Goal: Task Accomplishment & Management: Use online tool/utility

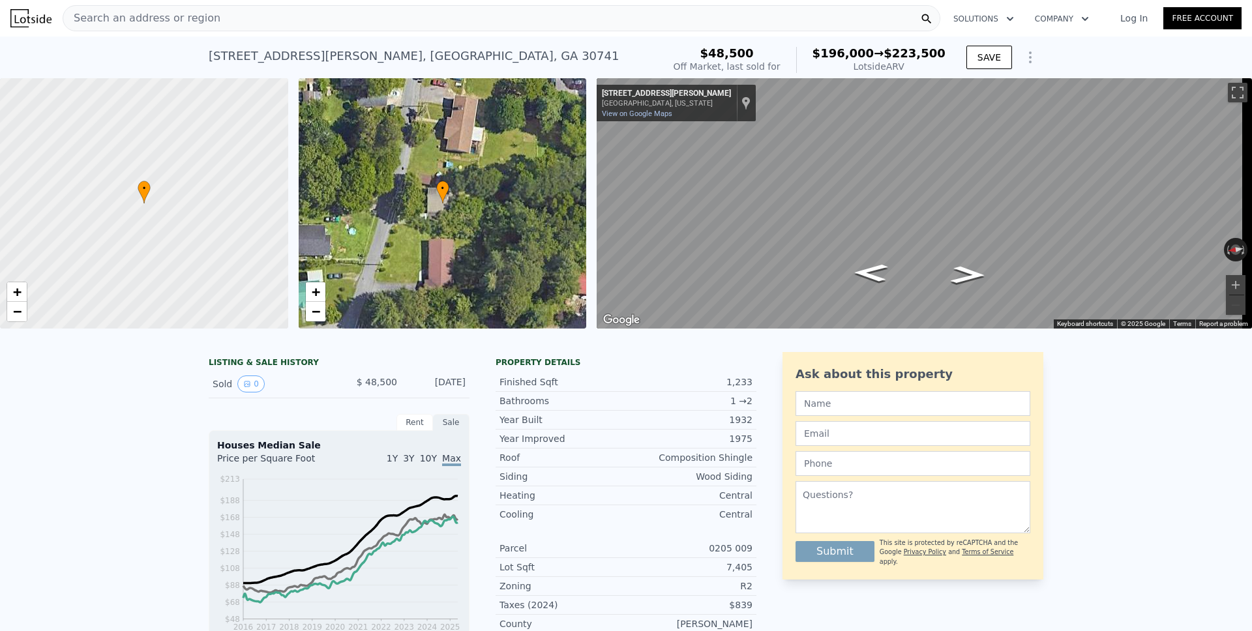
click at [177, 20] on span "Search an address or region" at bounding box center [141, 18] width 157 height 16
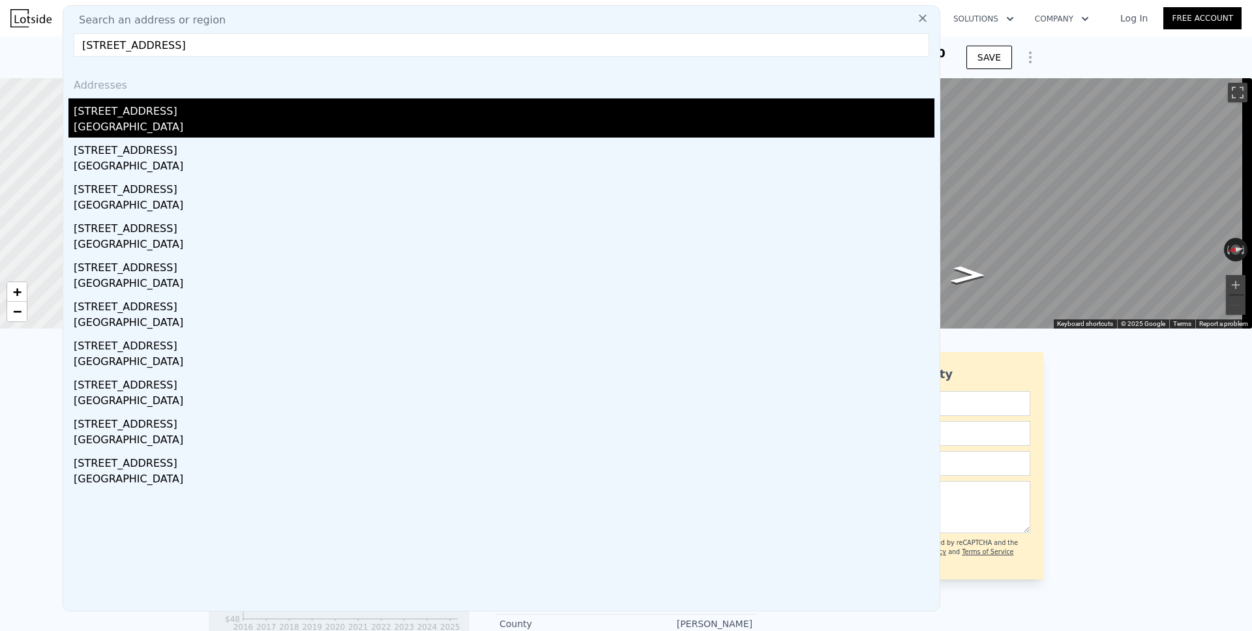
type input "[STREET_ADDRESS]"
click at [128, 121] on div "[GEOGRAPHIC_DATA]" at bounding box center [504, 128] width 861 height 18
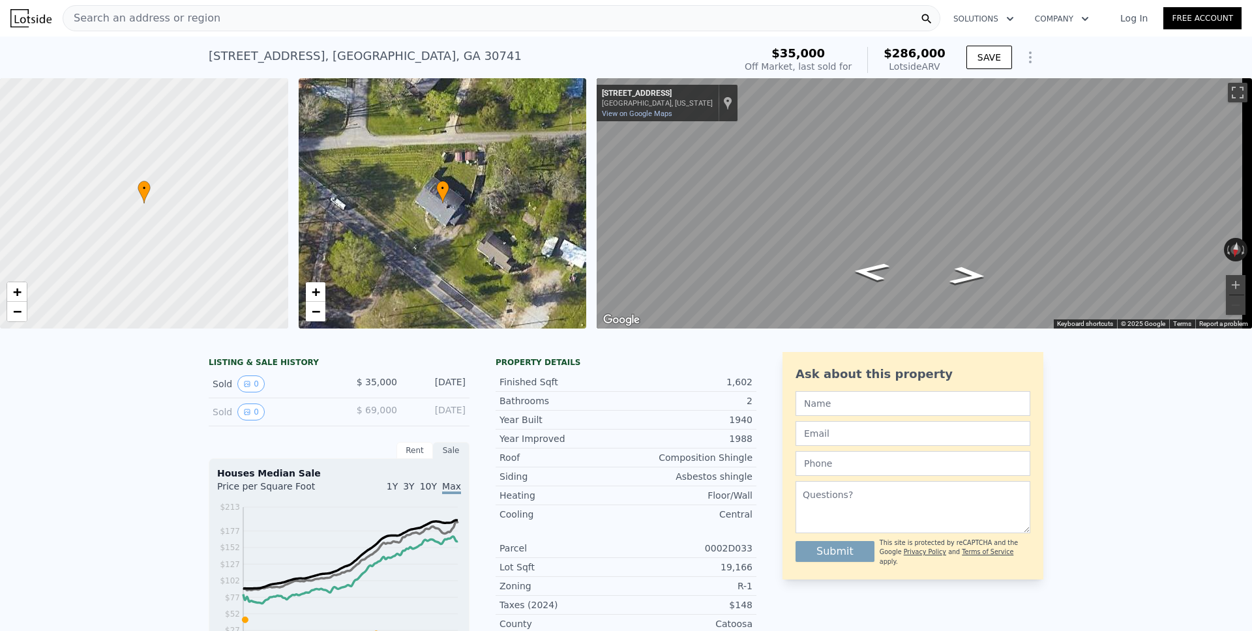
click at [1029, 62] on icon "Show Options" at bounding box center [1029, 57] width 1 height 10
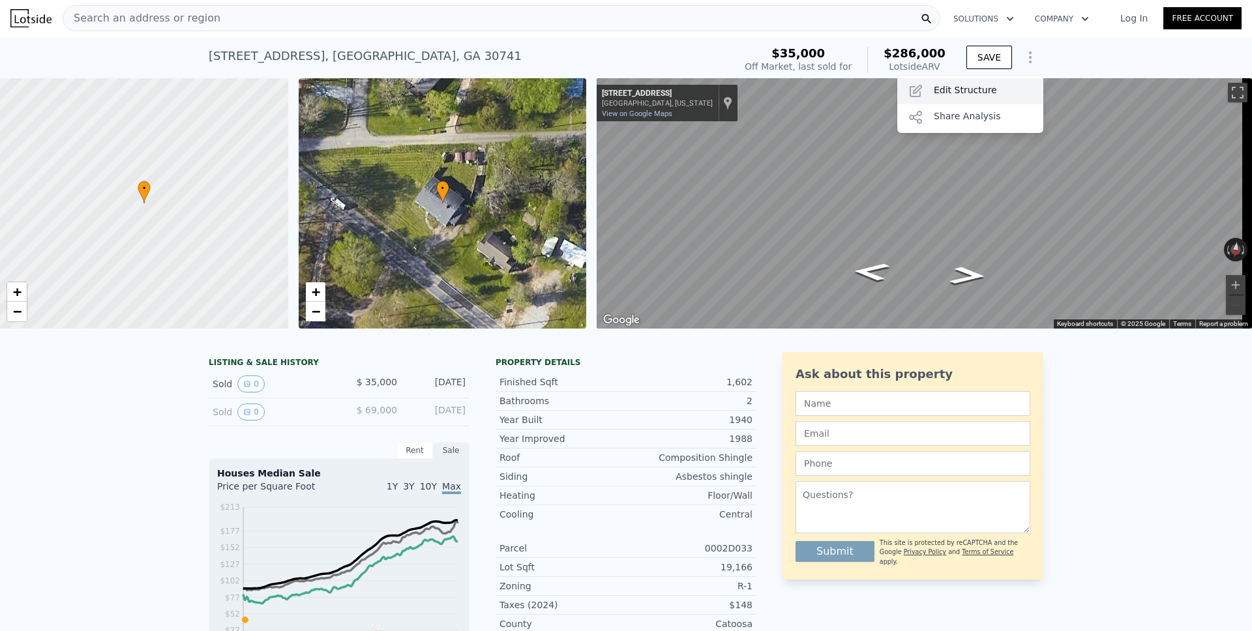
click at [968, 85] on div "Edit Structure" at bounding box center [970, 91] width 146 height 26
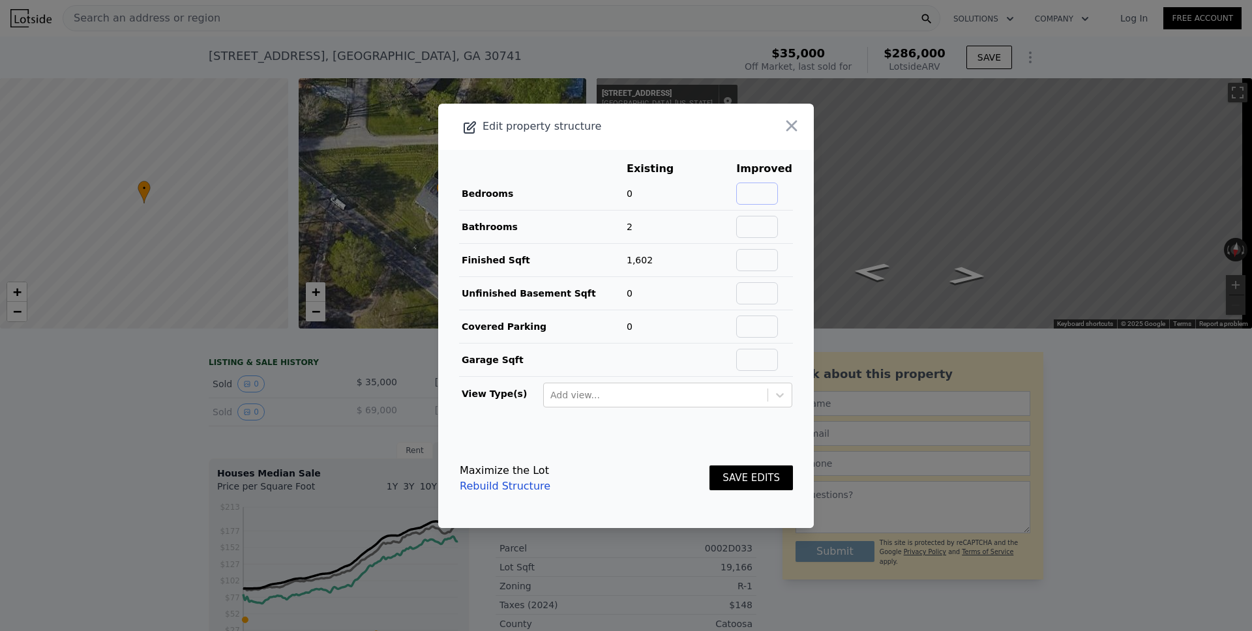
click at [763, 198] on input "text" at bounding box center [757, 194] width 42 height 22
type input "3"
click at [770, 229] on input "text" at bounding box center [757, 227] width 42 height 22
type input "1"
click at [728, 476] on button "SAVE EDITS" at bounding box center [750, 477] width 83 height 25
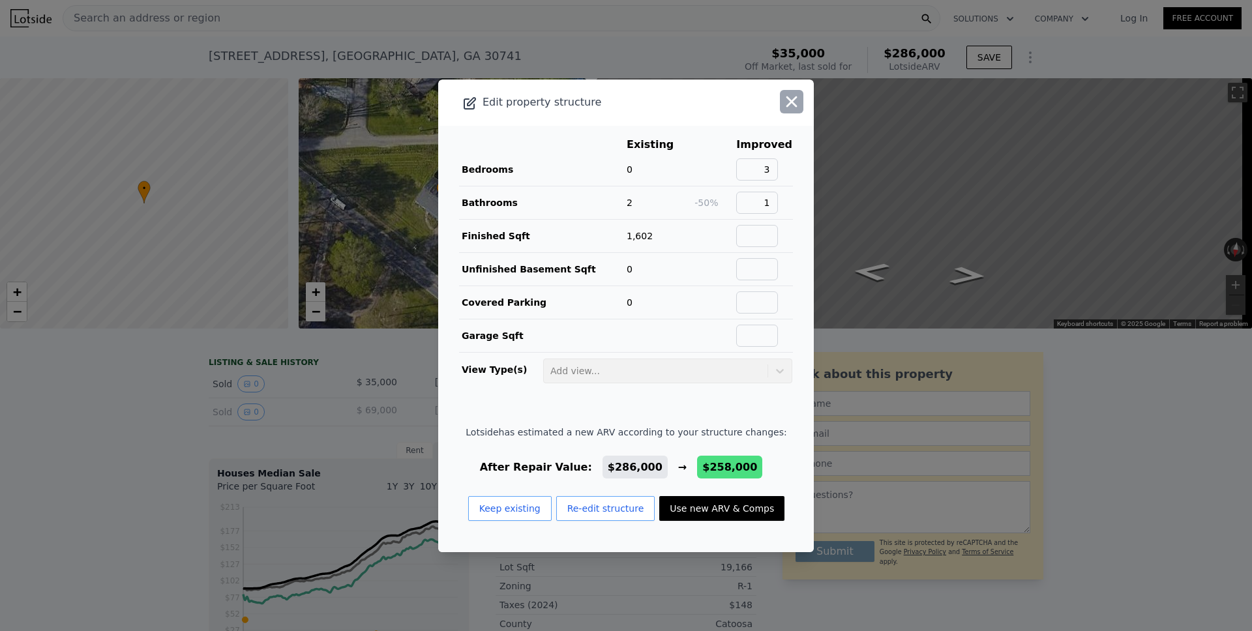
click at [786, 102] on icon "button" at bounding box center [791, 101] width 11 height 11
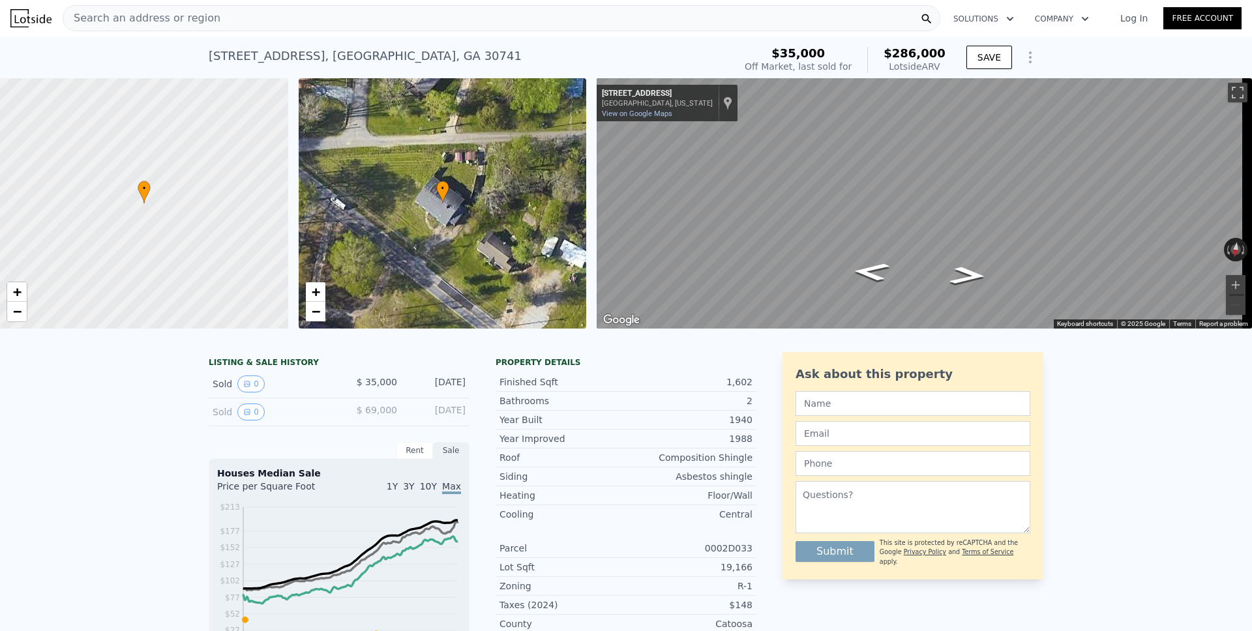
click at [138, 18] on span "Search an address or region" at bounding box center [141, 18] width 157 height 16
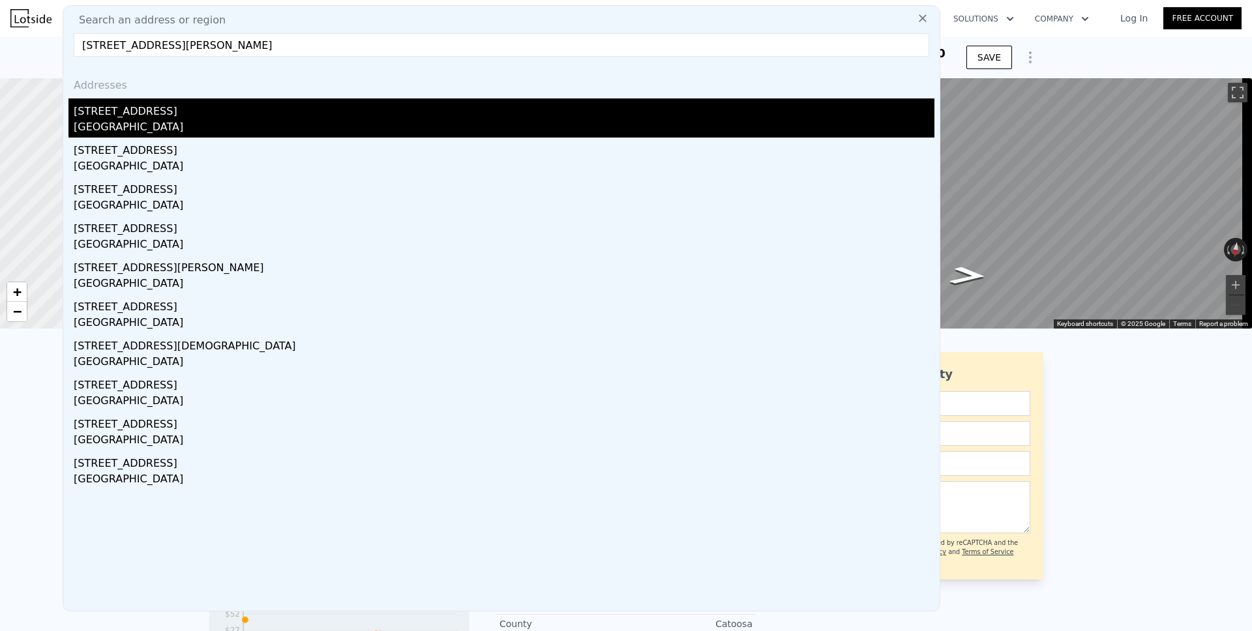
type input "[STREET_ADDRESS][PERSON_NAME]"
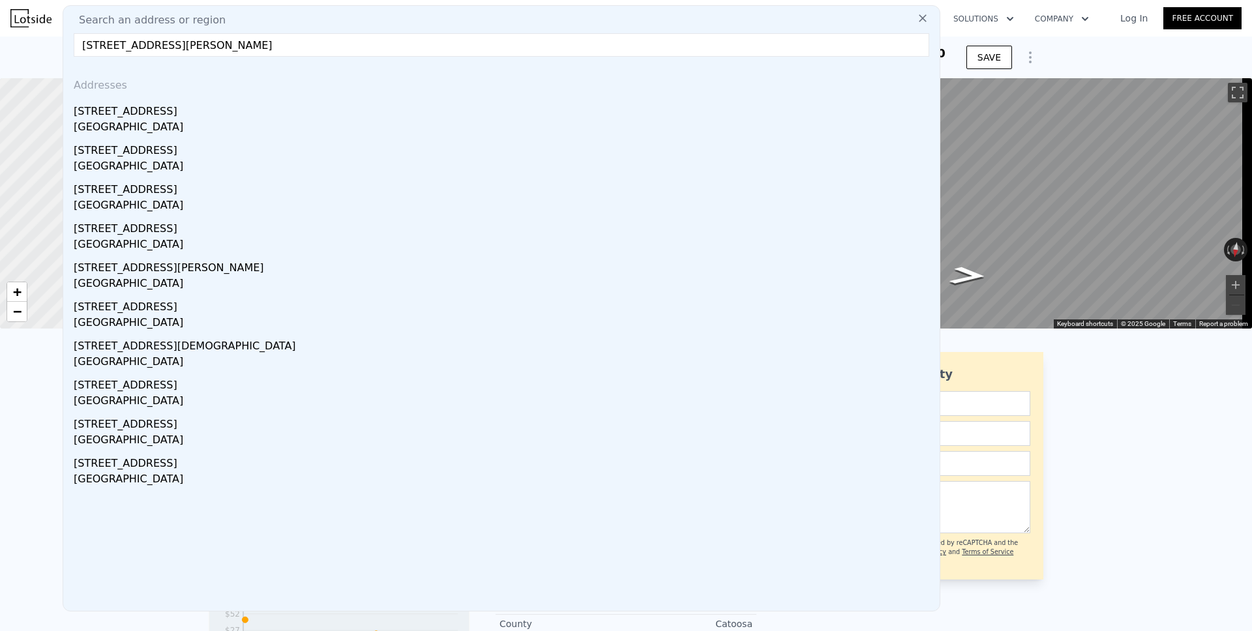
click at [132, 115] on div "[STREET_ADDRESS]" at bounding box center [504, 108] width 861 height 21
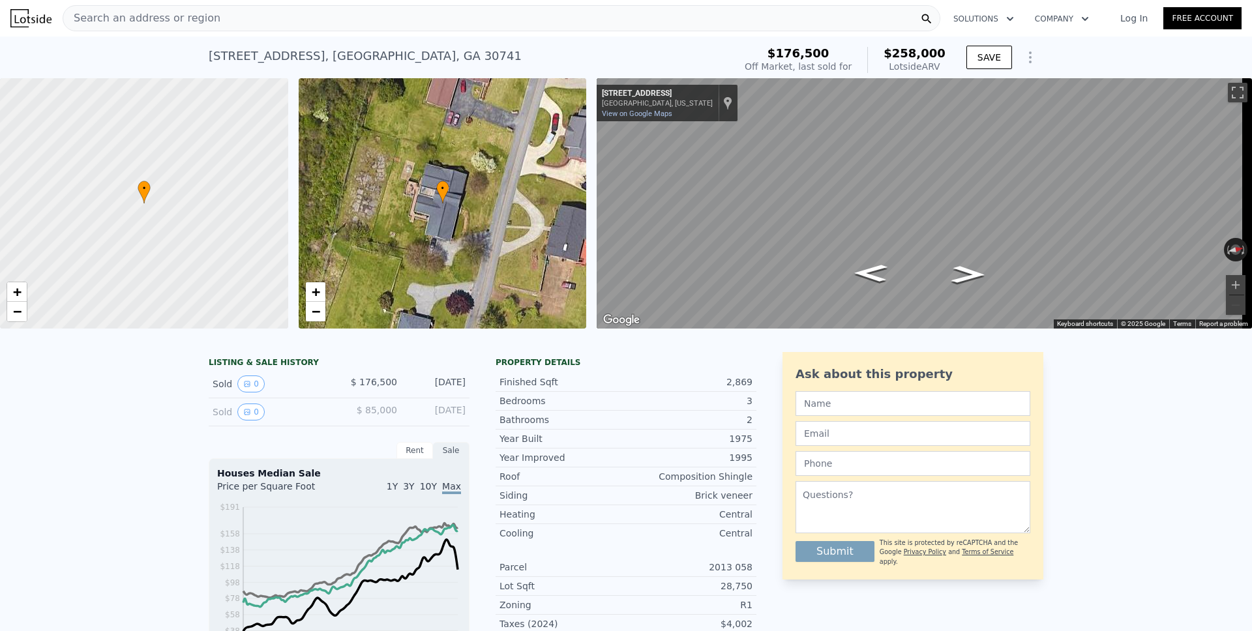
click at [1028, 62] on icon "Show Options" at bounding box center [1030, 58] width 16 height 16
click at [1029, 61] on icon "Show Options" at bounding box center [1029, 57] width 1 height 10
click at [1023, 58] on icon "Show Options" at bounding box center [1030, 58] width 16 height 16
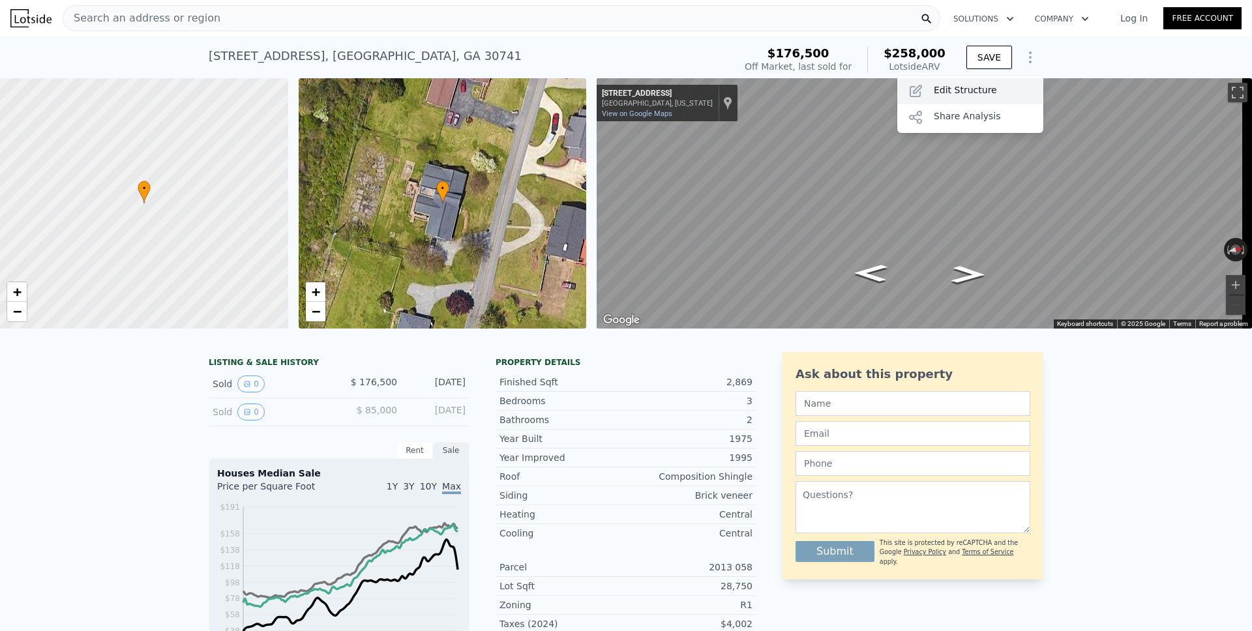
click at [958, 89] on div "Edit Structure" at bounding box center [970, 91] width 146 height 26
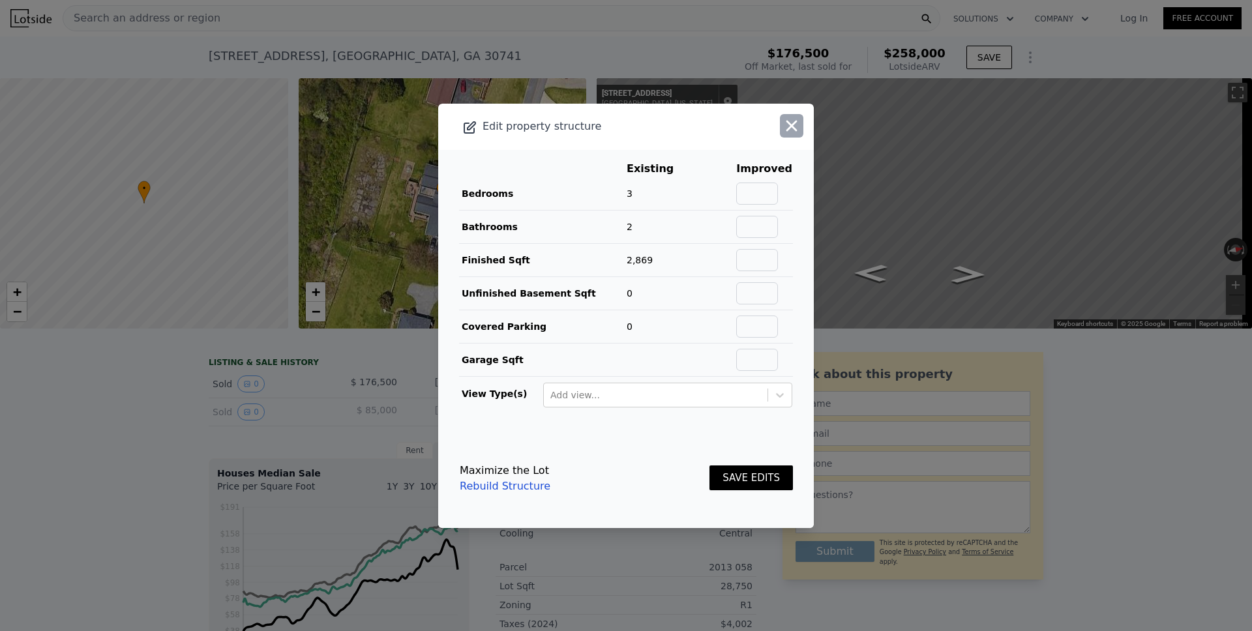
click at [782, 125] on icon "button" at bounding box center [791, 126] width 18 height 18
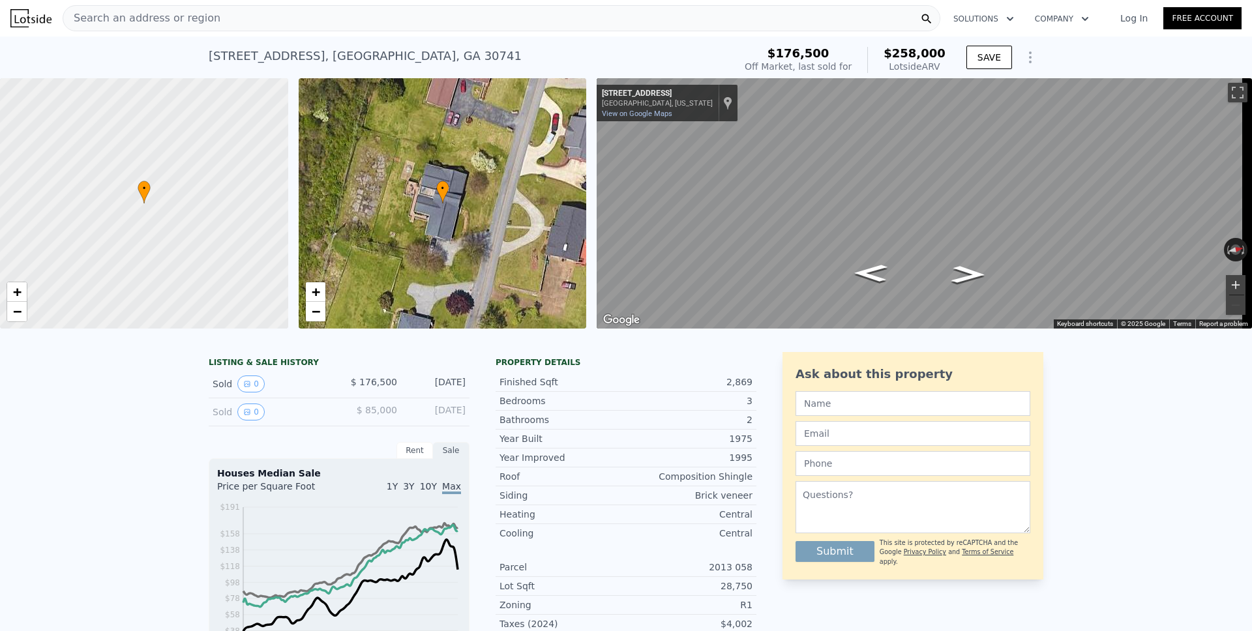
click at [1226, 284] on button "Zoom in" at bounding box center [1236, 285] width 20 height 20
click at [1022, 57] on icon "Show Options" at bounding box center [1030, 58] width 16 height 16
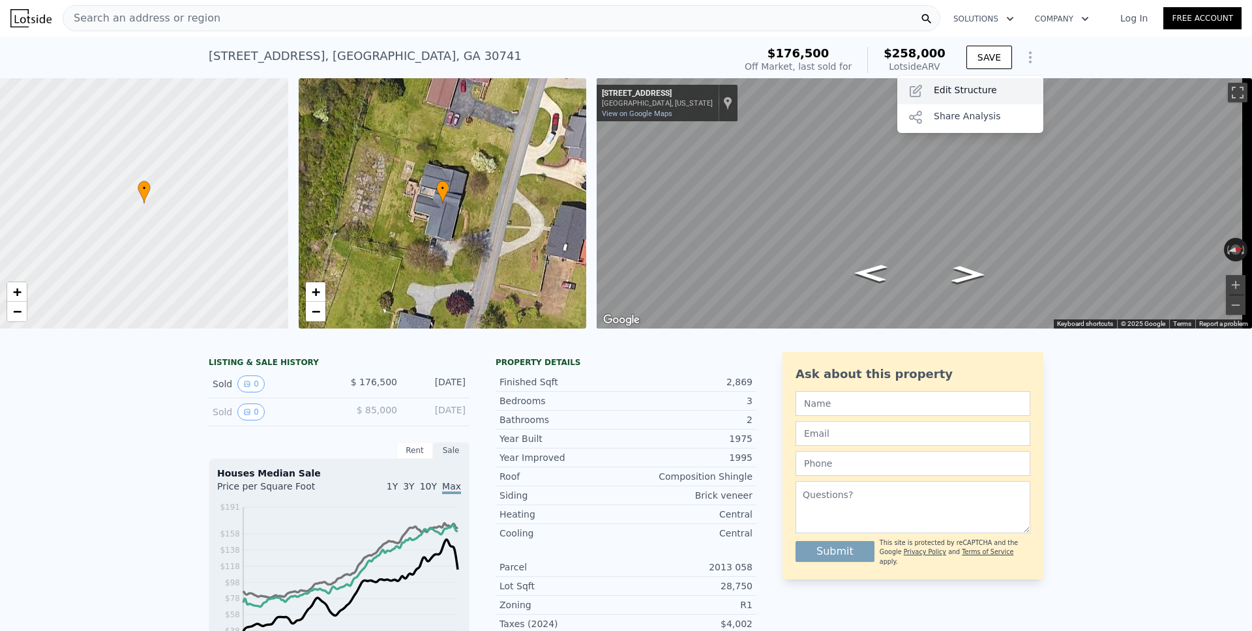
click at [967, 89] on div "Edit Structure" at bounding box center [970, 91] width 146 height 26
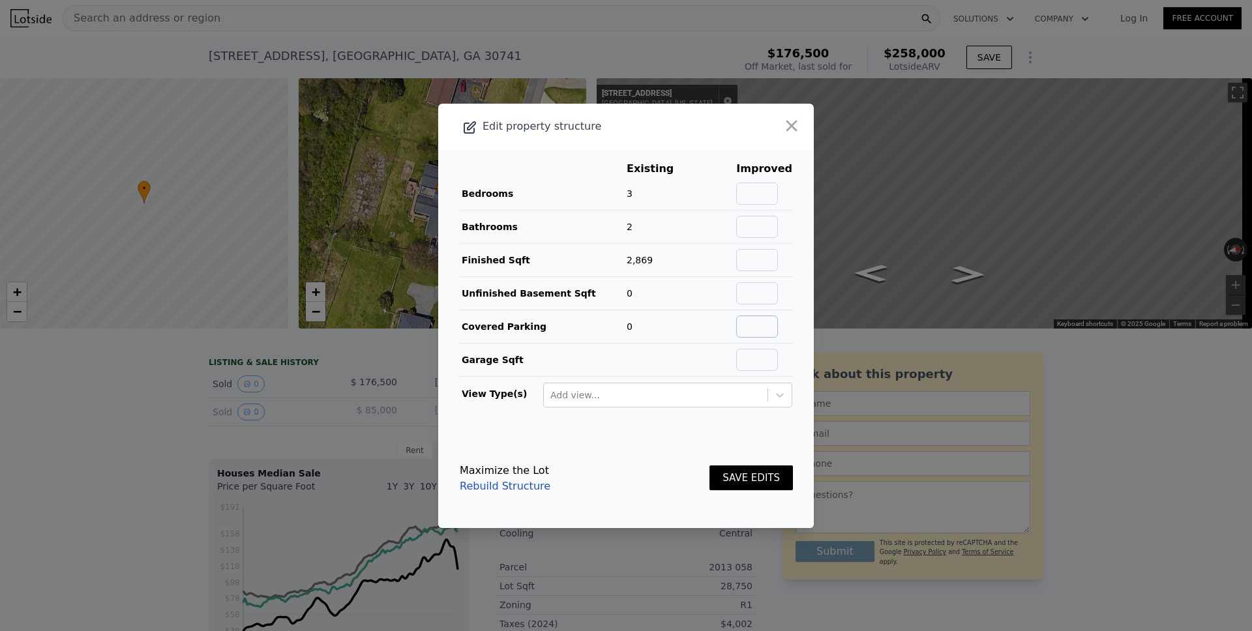
click at [754, 332] on input "text" at bounding box center [757, 327] width 42 height 22
type input "1"
click at [733, 482] on button "SAVE EDITS" at bounding box center [750, 477] width 83 height 25
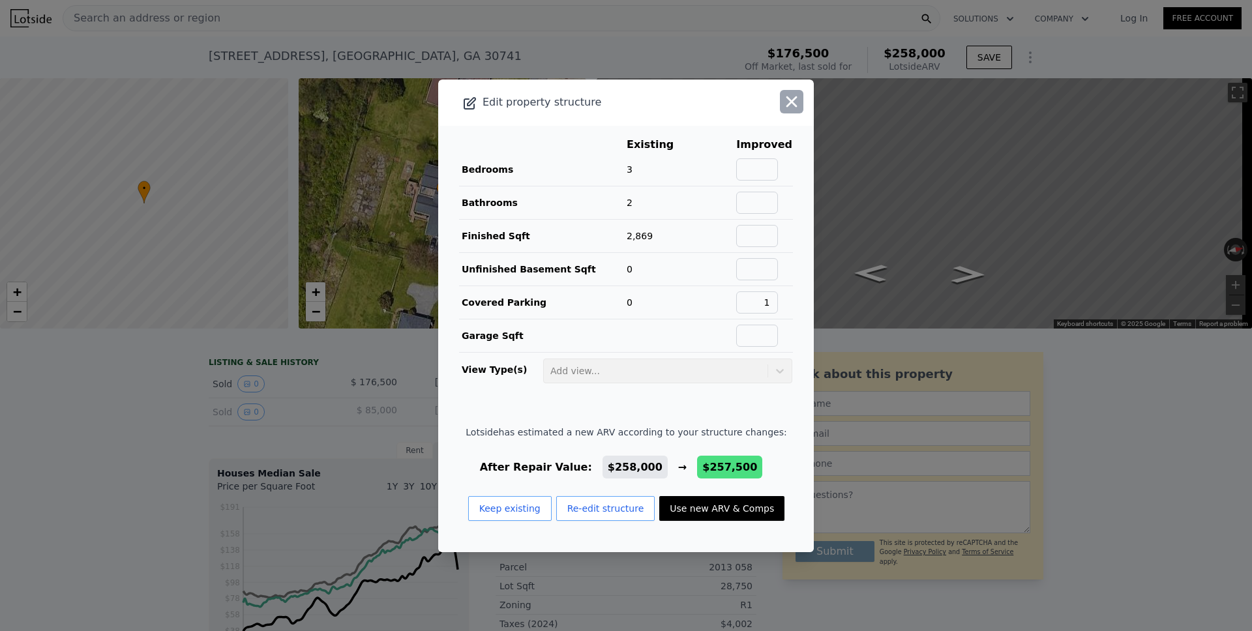
click at [782, 108] on icon "button" at bounding box center [791, 102] width 18 height 18
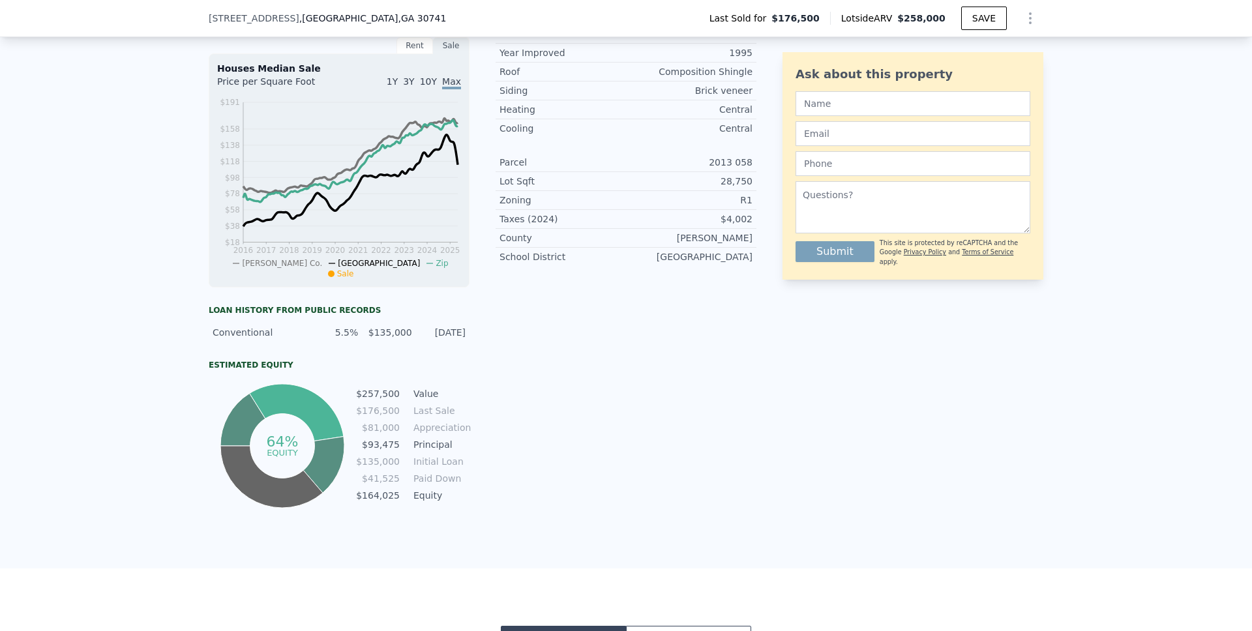
scroll to position [401, 0]
